Goal: Task Accomplishment & Management: Use online tool/utility

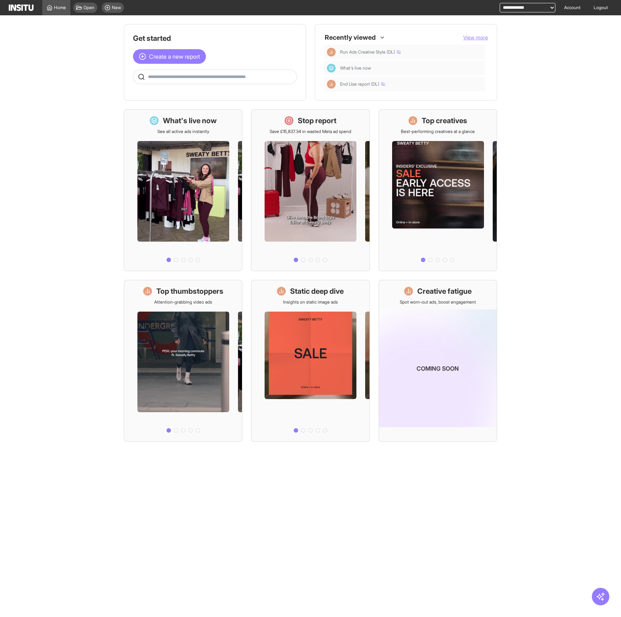
click at [120, 13] on div "Open New" at bounding box center [98, 7] width 56 height 15
click at [115, 8] on span "New" at bounding box center [116, 8] width 9 height 6
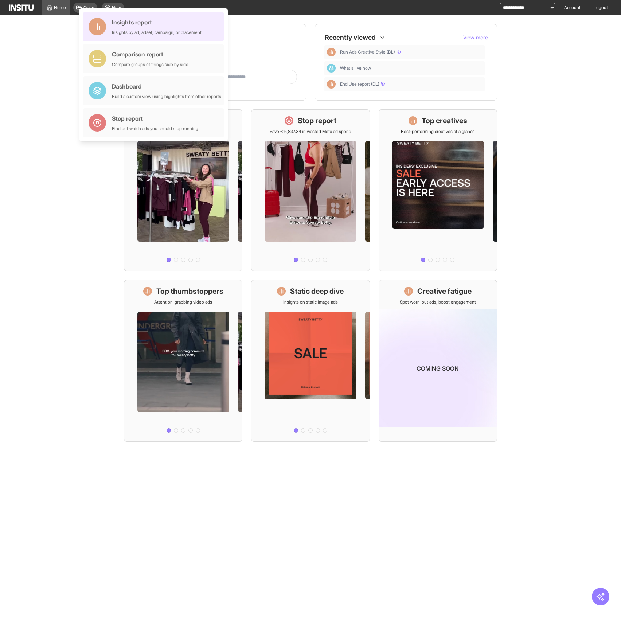
click at [157, 20] on div "Insights report" at bounding box center [157, 22] width 90 height 9
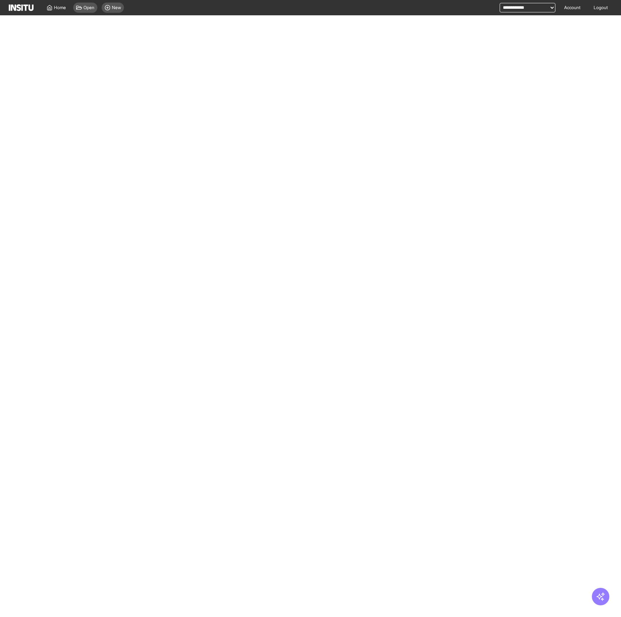
select select "**"
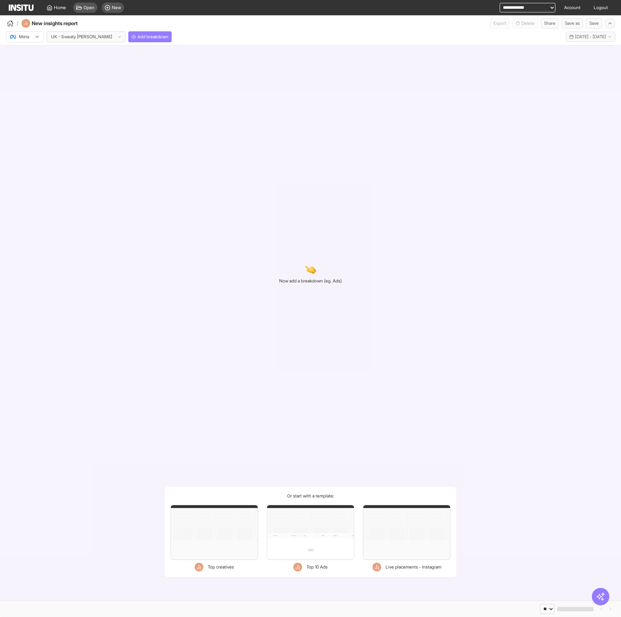
click at [124, 42] on div "Meta UK - Sweaty [PERSON_NAME] Add breakdown Last 30 days - [DATE] - [DATE] [DA…" at bounding box center [310, 36] width 621 height 17
click at [128, 41] on button "Add breakdown" at bounding box center [149, 36] width 43 height 11
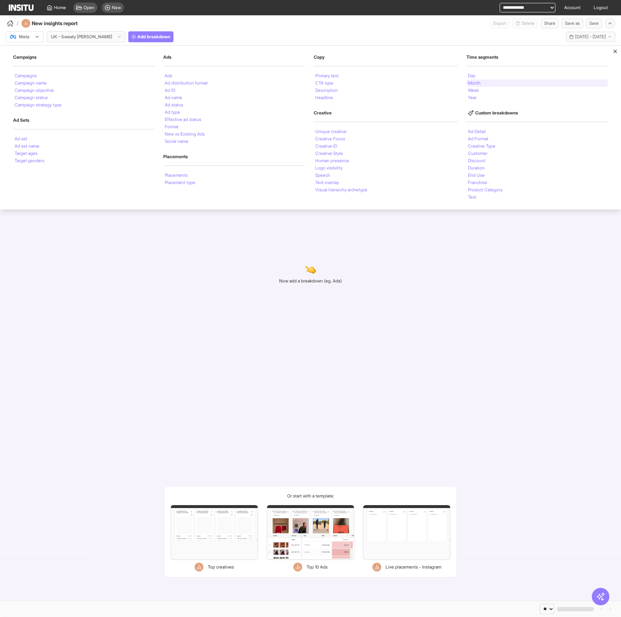
click at [483, 79] on div "Month" at bounding box center [536, 82] width 141 height 7
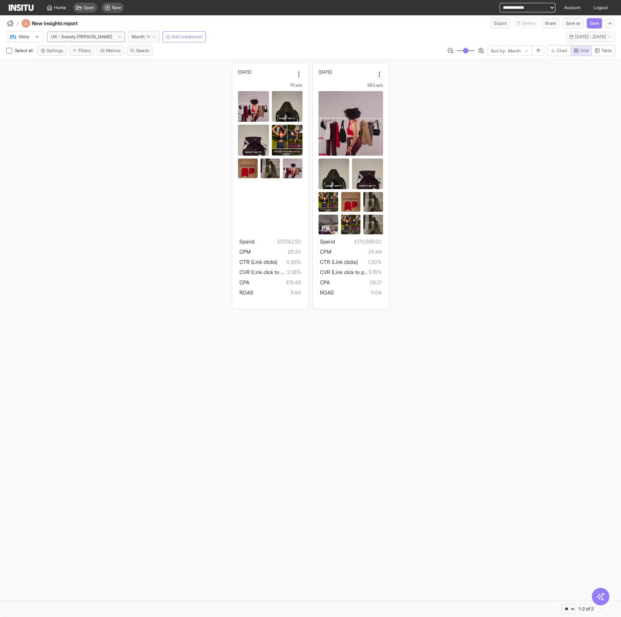
click at [84, 38] on div at bounding box center [81, 36] width 63 height 7
click at [89, 52] on span "All accounts" at bounding box center [75, 52] width 49 height 7
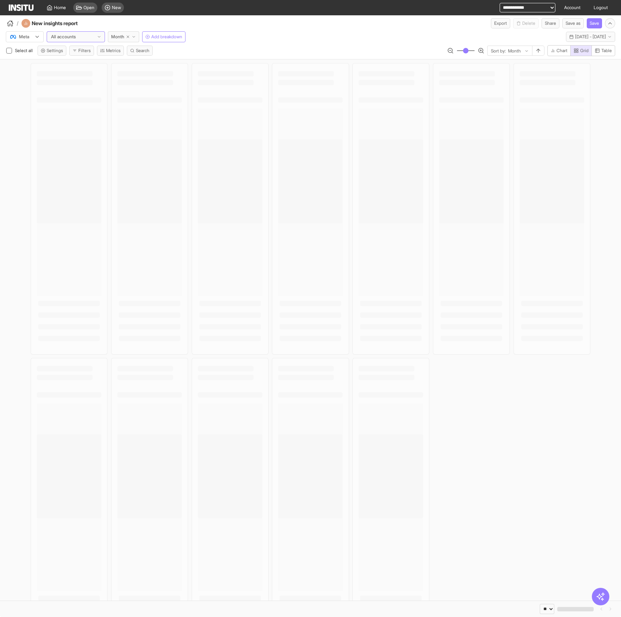
click at [582, 30] on div "Meta option All accounts, selected. All accounts Month Add breakdown Last 30 da…" at bounding box center [310, 35] width 621 height 14
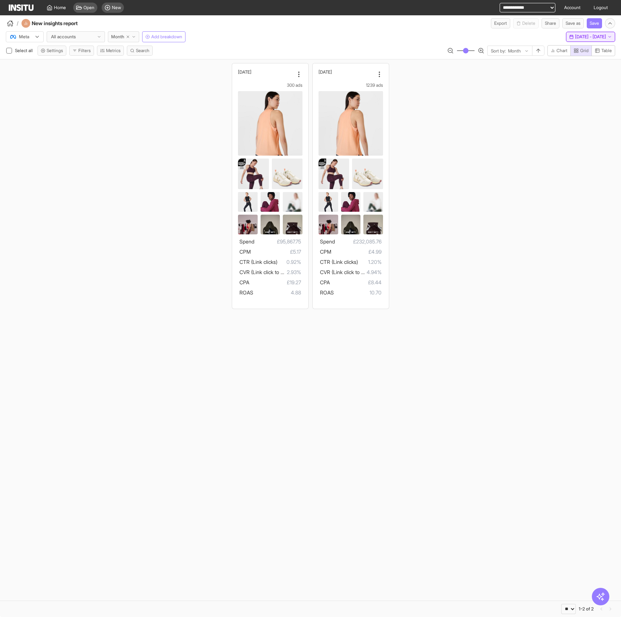
click at [579, 34] on span "[DATE] - [DATE]" at bounding box center [590, 37] width 31 height 6
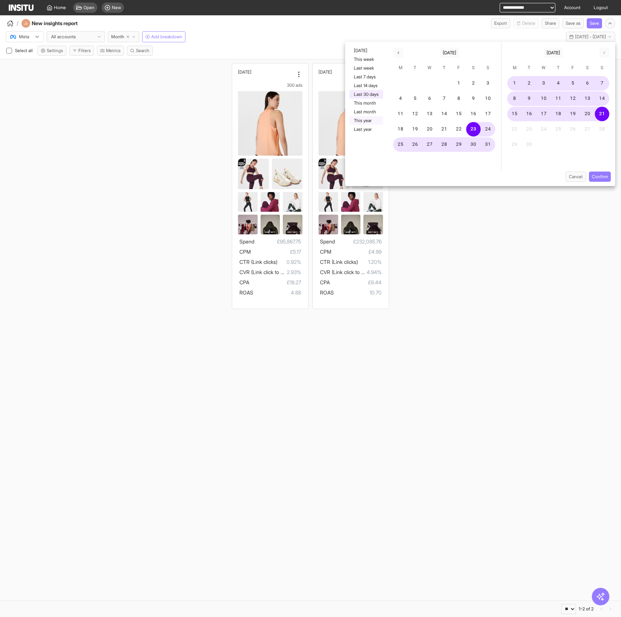
click at [375, 120] on button "This year" at bounding box center [366, 120] width 34 height 9
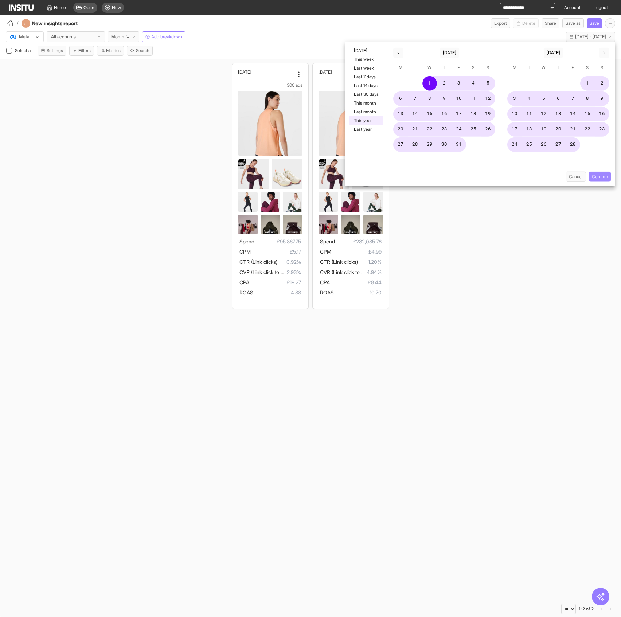
click at [602, 177] on button "Confirm" at bounding box center [599, 177] width 22 height 10
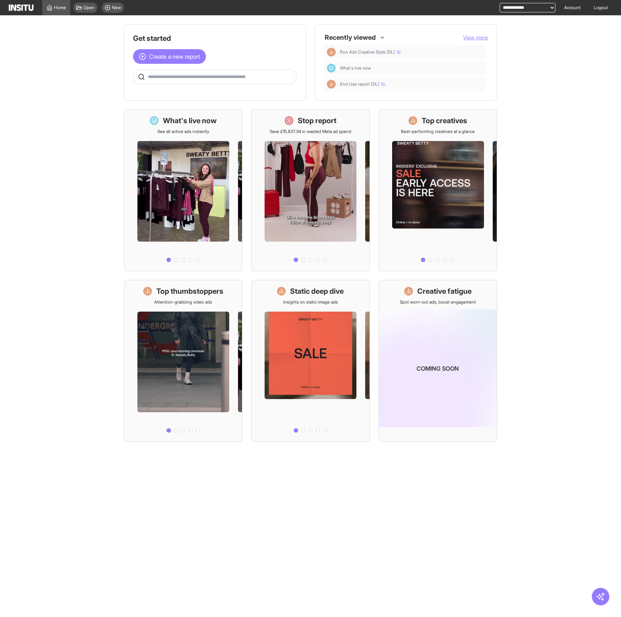
click at [520, 9] on select "**********" at bounding box center [527, 7] width 56 height 9
select select "**********"
click at [499, 3] on select "**********" at bounding box center [527, 7] width 56 height 9
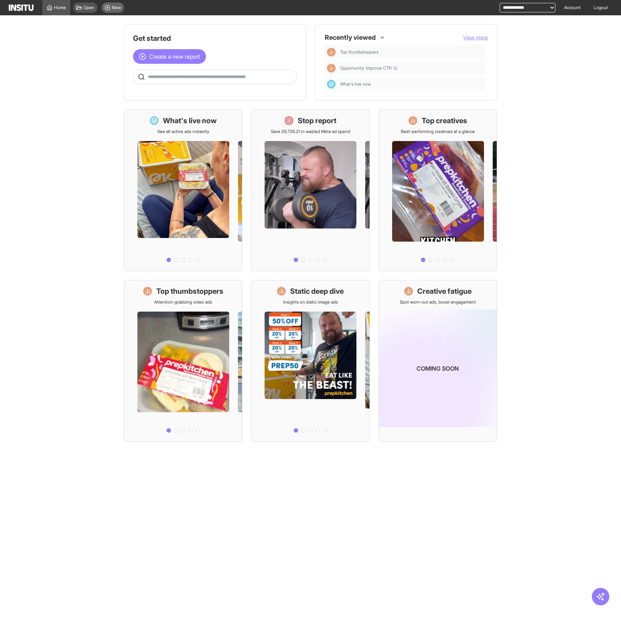
click at [111, 8] on div "New" at bounding box center [113, 8] width 22 height 10
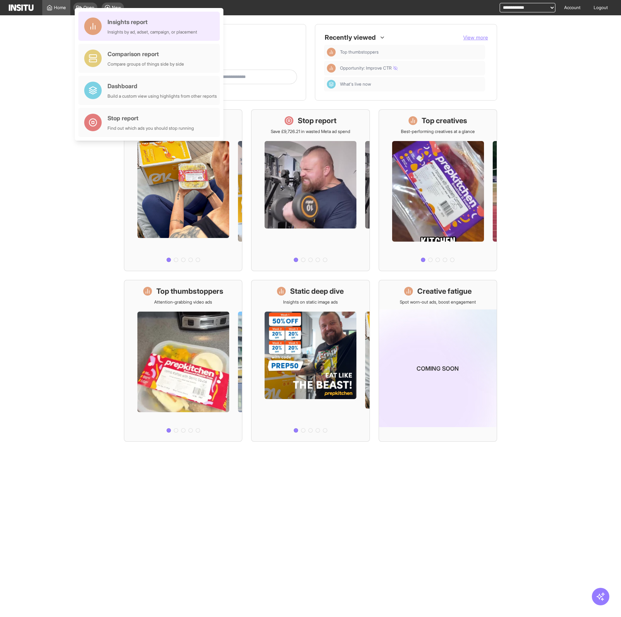
click at [134, 31] on div "Insights by ad, adset, campaign, or placement" at bounding box center [152, 32] width 90 height 6
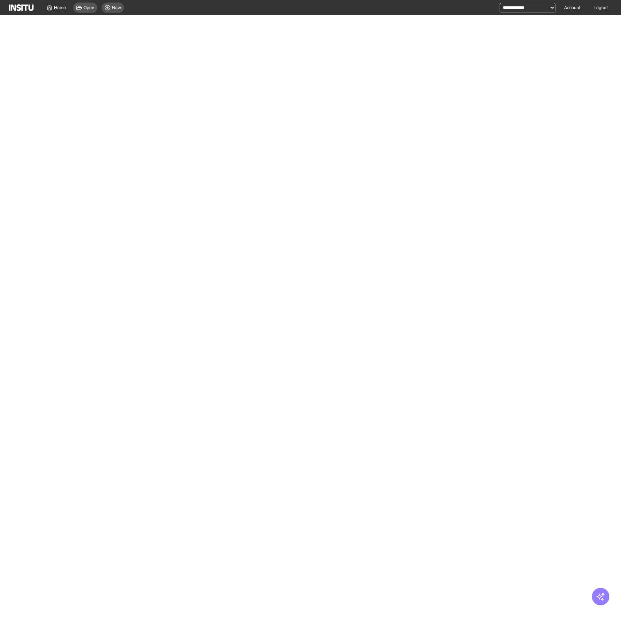
select select "**"
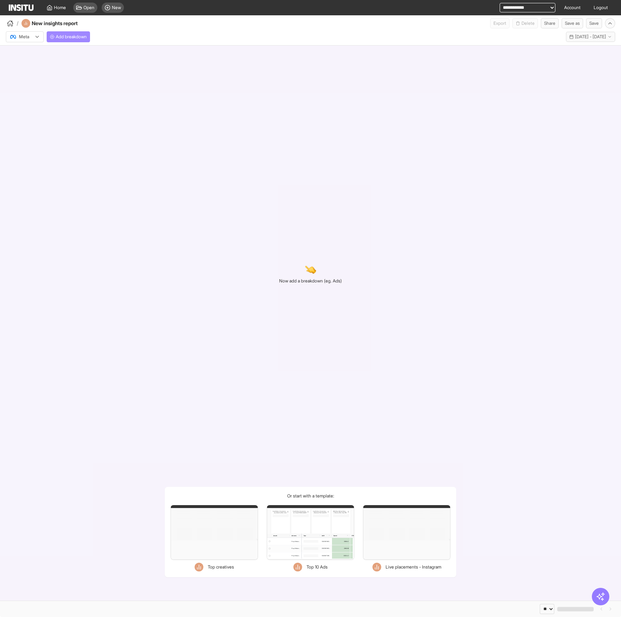
click at [70, 32] on button "Add breakdown" at bounding box center [68, 36] width 43 height 11
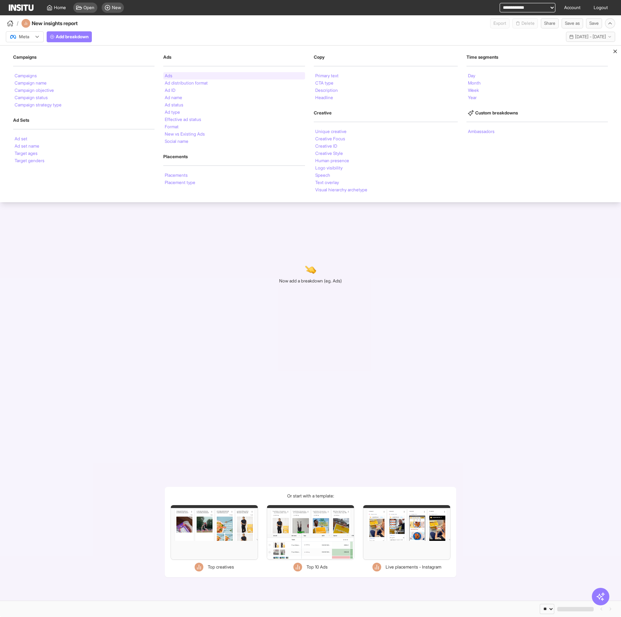
click at [178, 74] on div "Ads" at bounding box center [233, 75] width 141 height 7
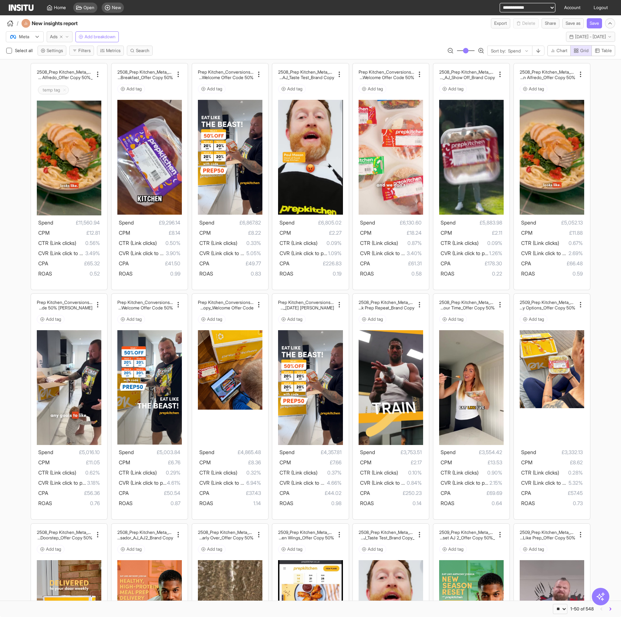
click at [51, 40] on button "Ads" at bounding box center [60, 36] width 26 height 11
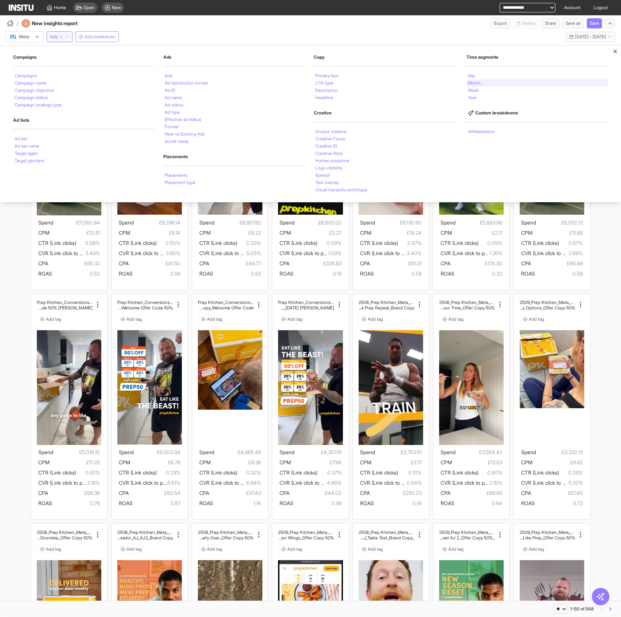
click at [487, 83] on div "Month" at bounding box center [536, 82] width 141 height 7
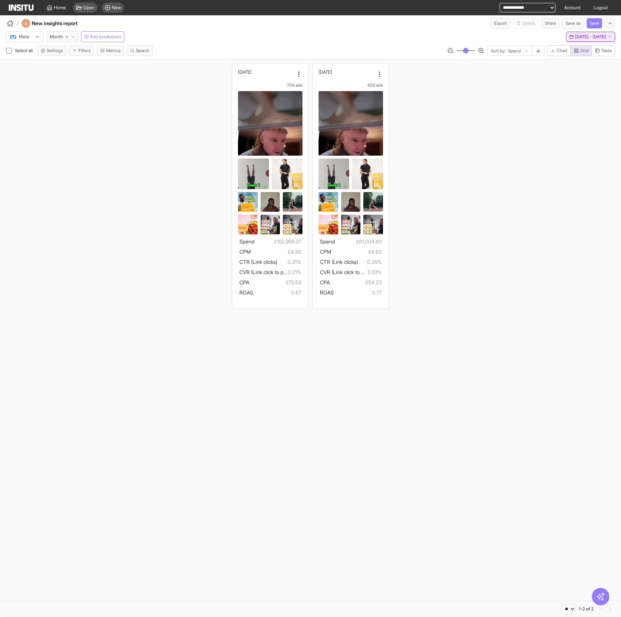
click at [583, 37] on span "[DATE] - [DATE]" at bounding box center [590, 37] width 31 height 6
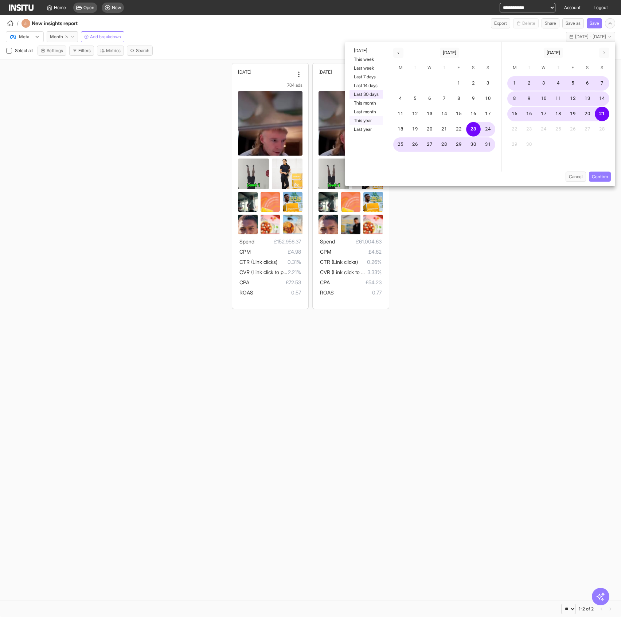
click at [371, 119] on button "This year" at bounding box center [366, 120] width 34 height 9
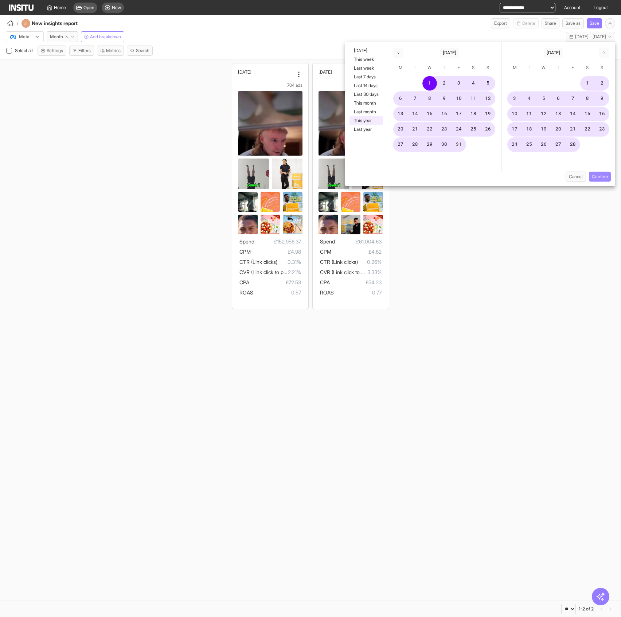
click at [603, 176] on button "Confirm" at bounding box center [599, 177] width 22 height 10
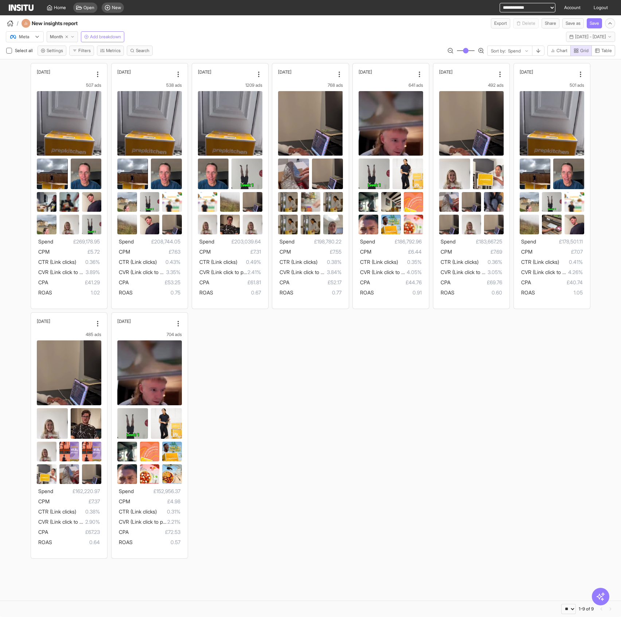
click at [17, 37] on div at bounding box center [19, 36] width 20 height 7
click at [29, 65] on span "TikTok" at bounding box center [25, 65] width 12 height 7
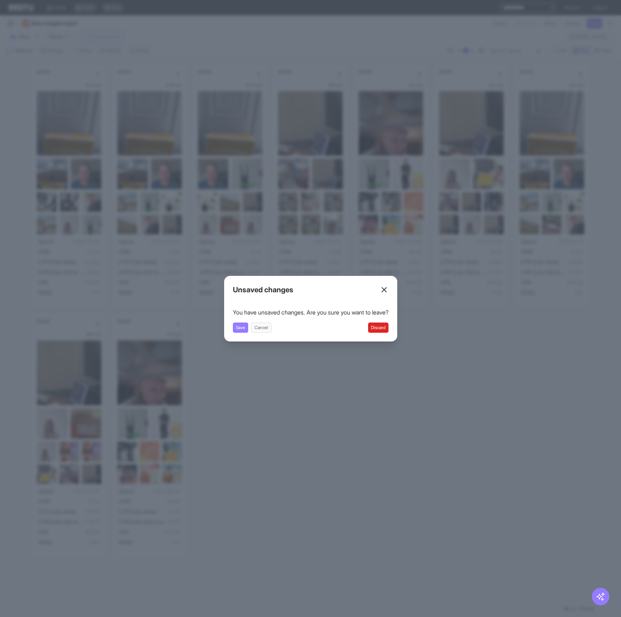
click at [380, 330] on button "Discard" at bounding box center [378, 327] width 20 height 10
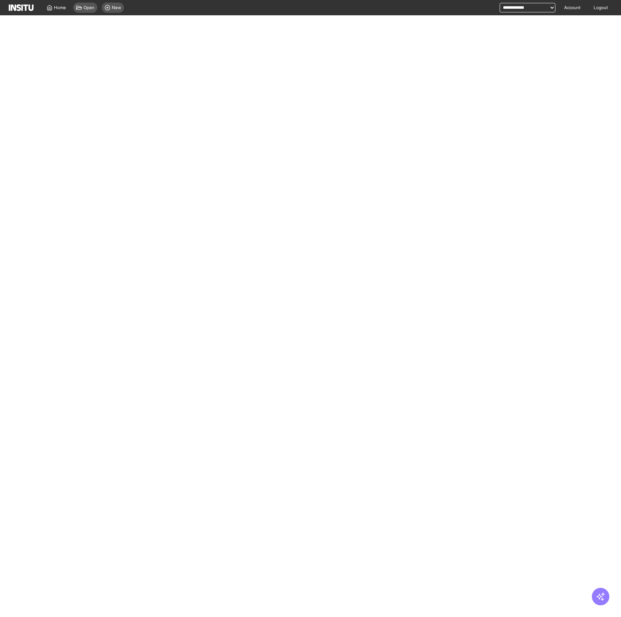
select select "**"
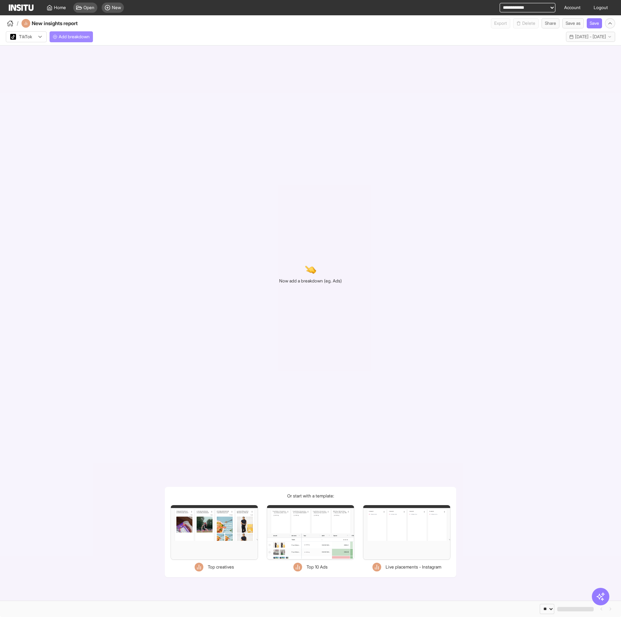
click at [71, 35] on span "Add breakdown" at bounding box center [74, 37] width 31 height 6
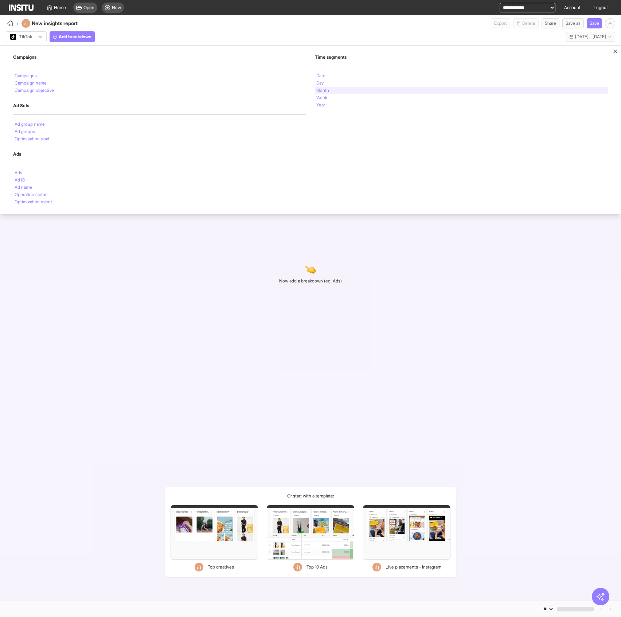
click at [327, 92] on div "Month" at bounding box center [461, 90] width 293 height 7
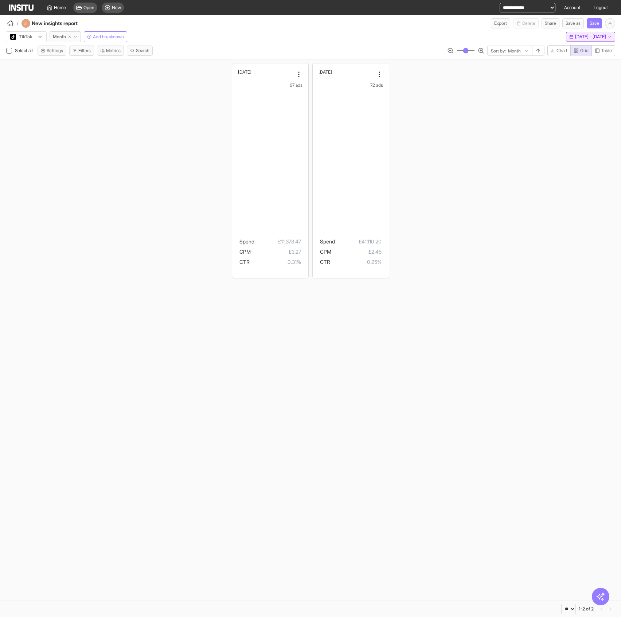
click at [575, 36] on span "[DATE] - [DATE]" at bounding box center [590, 37] width 31 height 6
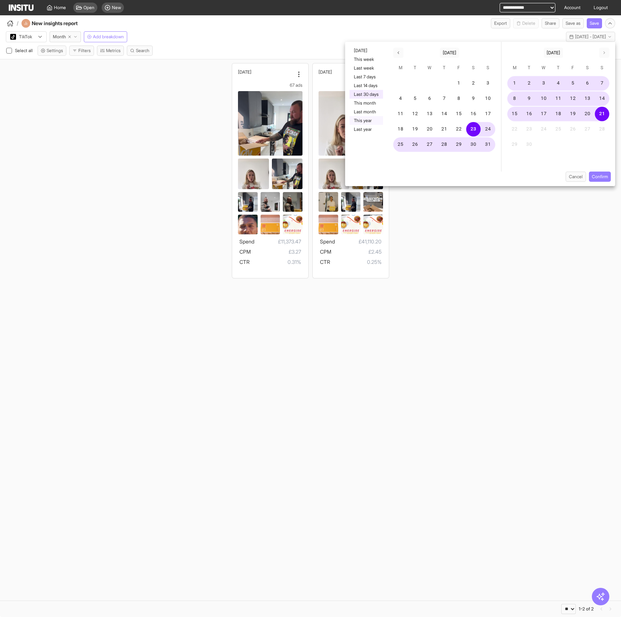
click at [373, 121] on button "This year" at bounding box center [366, 120] width 34 height 9
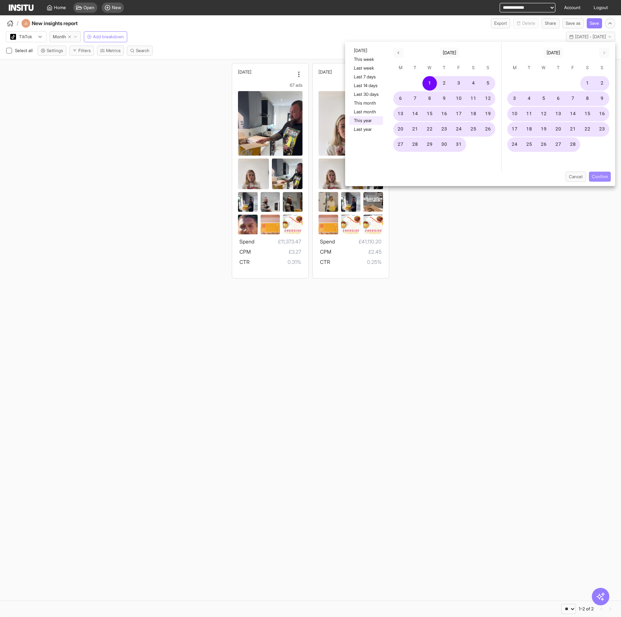
click at [600, 173] on button "Confirm" at bounding box center [599, 177] width 22 height 10
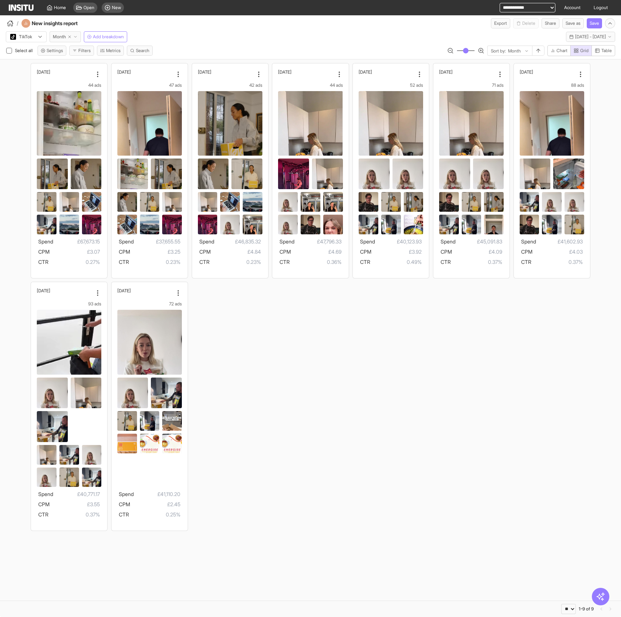
click at [64, 37] on span "Month" at bounding box center [59, 37] width 13 height 6
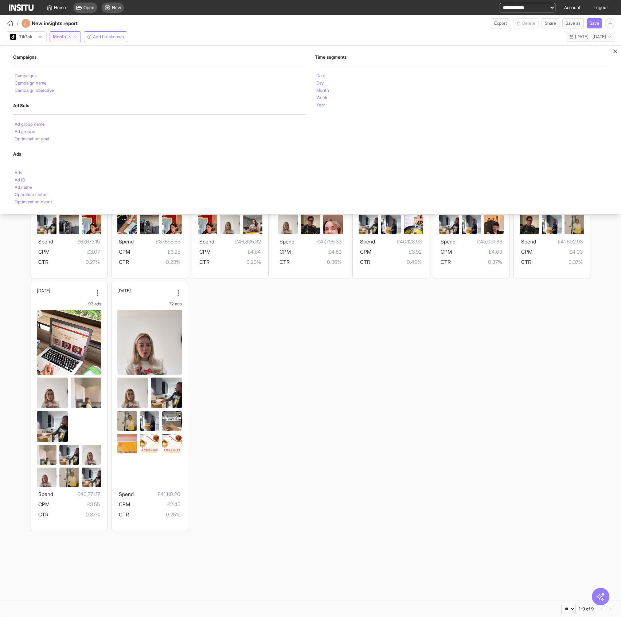
click at [20, 36] on div at bounding box center [20, 36] width 23 height 7
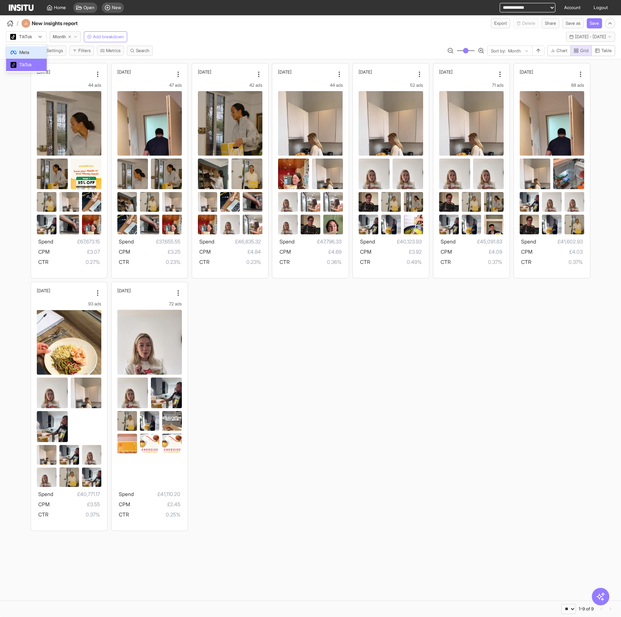
click at [34, 54] on span "Meta" at bounding box center [27, 52] width 32 height 7
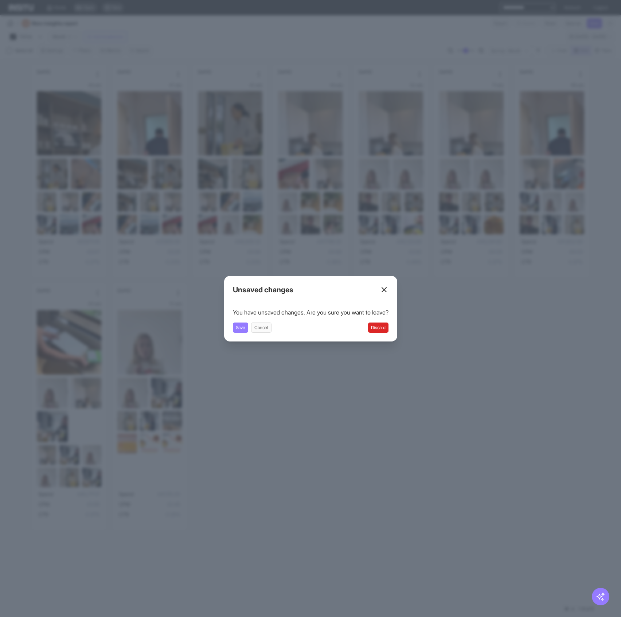
click at [387, 328] on button "Discard" at bounding box center [378, 327] width 20 height 10
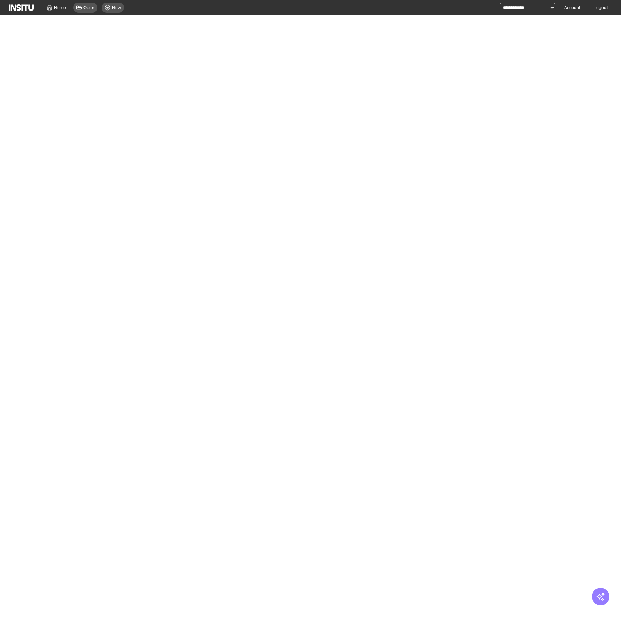
select select "**"
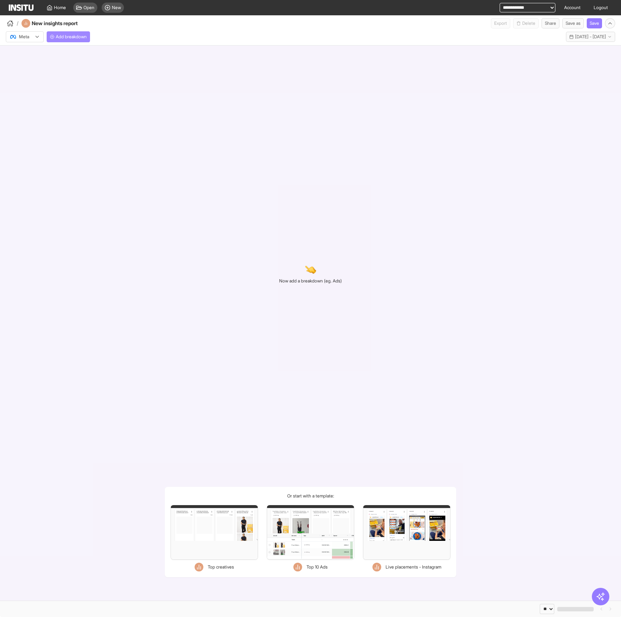
click at [64, 32] on button "Add breakdown" at bounding box center [68, 36] width 43 height 11
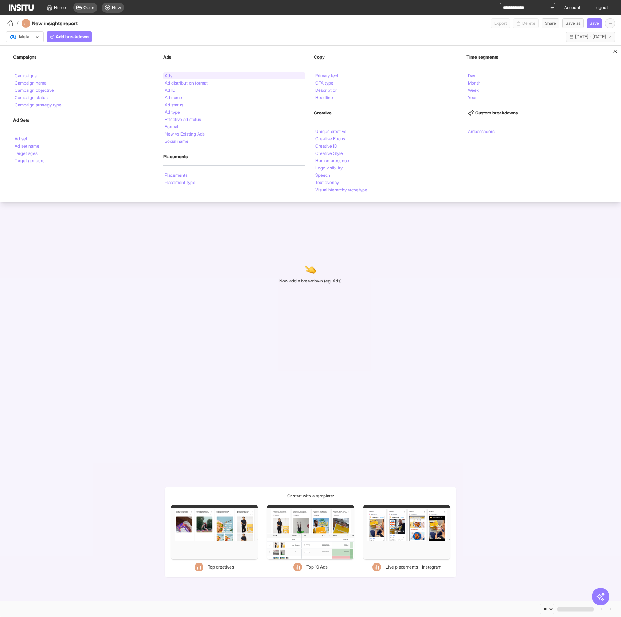
click at [170, 76] on li "Ads" at bounding box center [169, 76] width 8 height 4
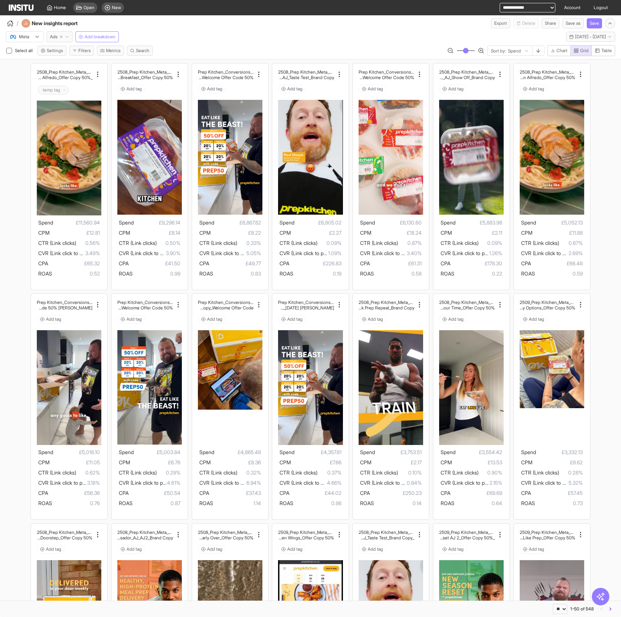
click at [52, 34] on span "Ads" at bounding box center [54, 37] width 8 height 6
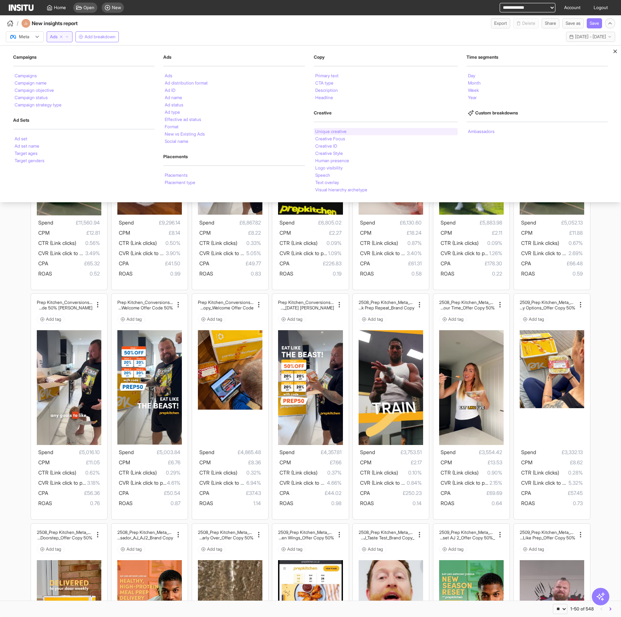
click at [336, 134] on div "Unique creative" at bounding box center [386, 131] width 144 height 7
